Goal: Use online tool/utility: Utilize a website feature to perform a specific function

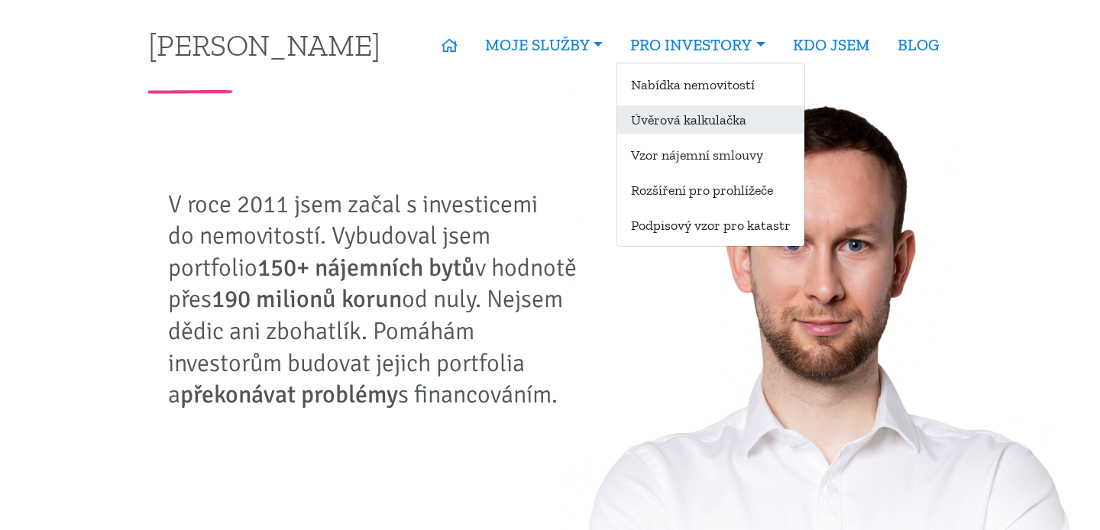
click at [654, 125] on link "Úvěrová kalkulačka" at bounding box center [710, 119] width 187 height 28
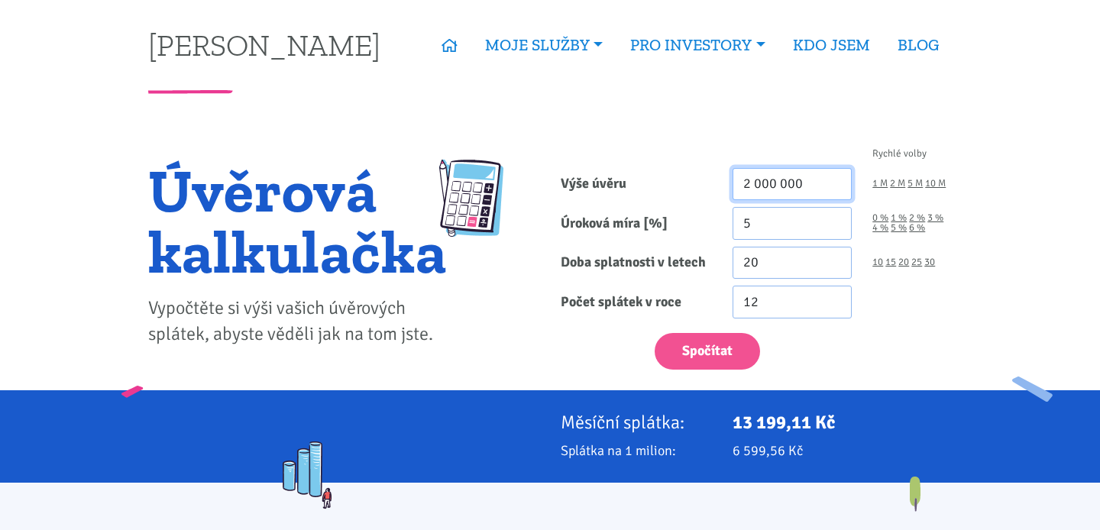
click at [756, 186] on input "2 000 000" at bounding box center [793, 184] width 120 height 33
type input "8 000 000"
click at [885, 228] on link "4 %" at bounding box center [881, 228] width 16 height 10
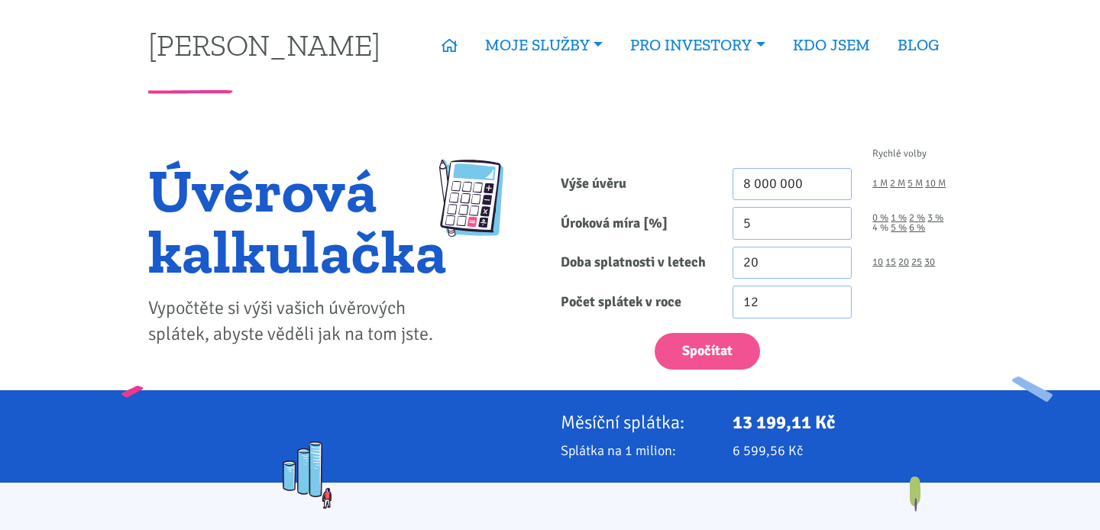
type input "4"
click at [933, 264] on link "30" at bounding box center [930, 263] width 11 height 10
type input "30"
click at [729, 335] on button "Spočítat" at bounding box center [707, 351] width 105 height 37
type input "8000000"
